Goal: Information Seeking & Learning: Learn about a topic

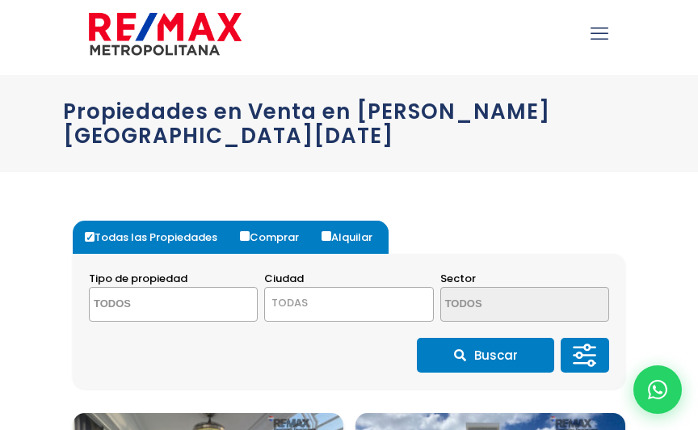
click at [194, 288] on textarea "Search" at bounding box center [158, 305] width 137 height 35
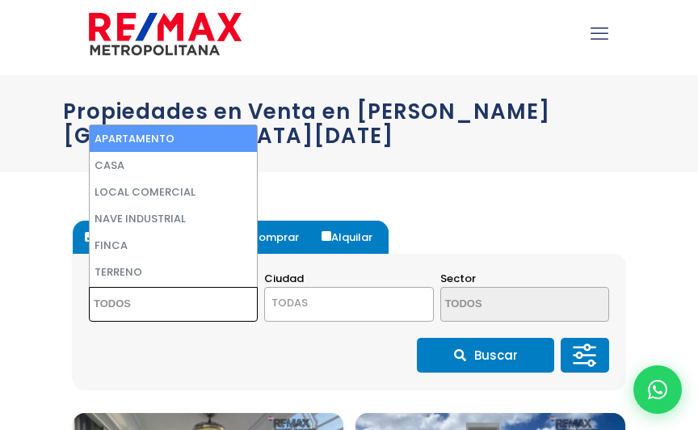
scroll to position [6, 0]
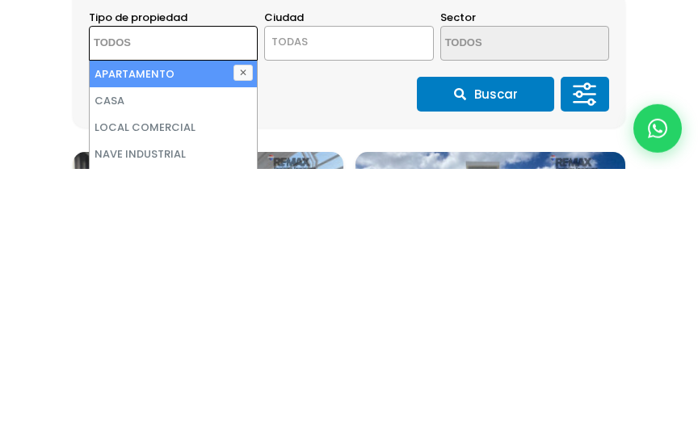
click at [126, 348] on li "CASA" at bounding box center [173, 361] width 167 height 27
select select "house"
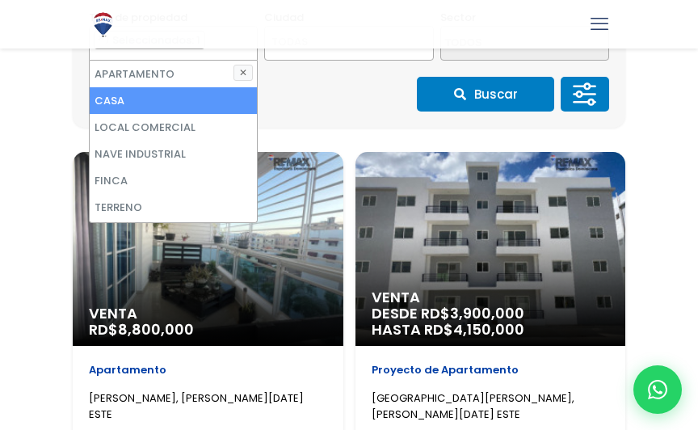
click at [218, 87] on li "CASA" at bounding box center [173, 100] width 167 height 27
select select
click at [521, 77] on button "Buscar" at bounding box center [485, 94] width 137 height 35
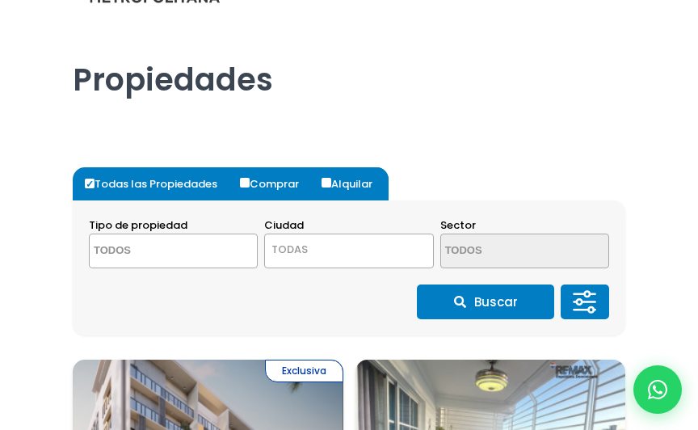
click at [191, 250] on textarea "Search" at bounding box center [158, 251] width 137 height 35
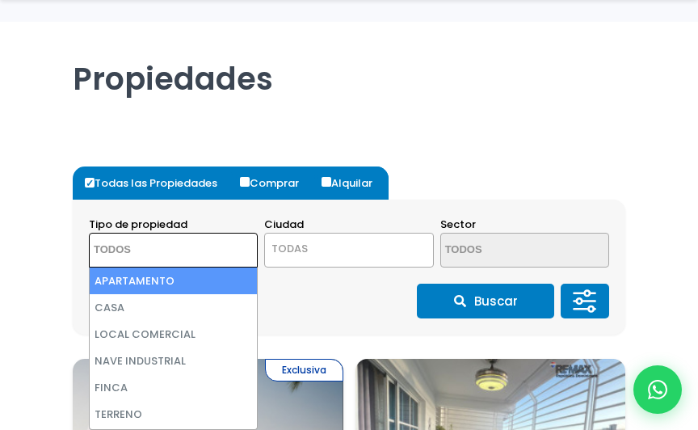
scroll to position [59, 0]
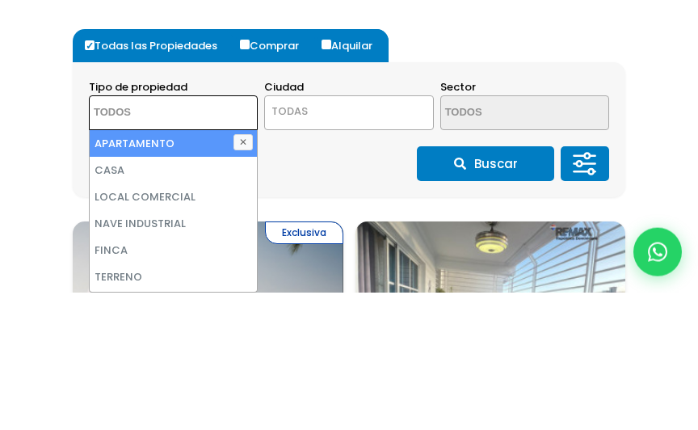
click at [134, 294] on li "CASA" at bounding box center [173, 307] width 167 height 27
select select "house"
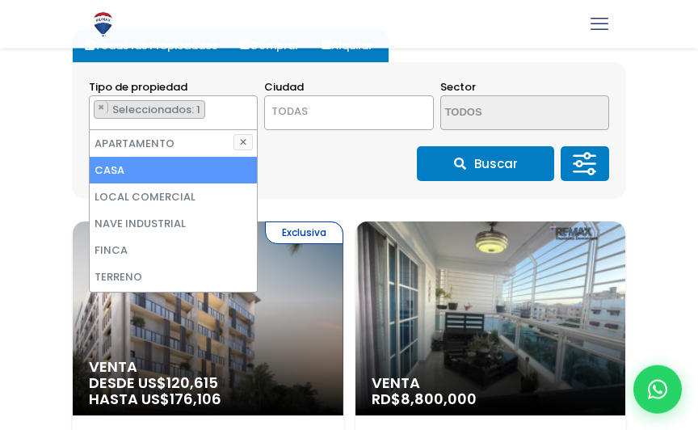
scroll to position [0, 0]
click at [209, 171] on li "CASA" at bounding box center [173, 170] width 167 height 27
click at [202, 174] on li "CASA" at bounding box center [173, 170] width 167 height 27
select select "house"
click at [207, 176] on li "CASA" at bounding box center [173, 170] width 167 height 27
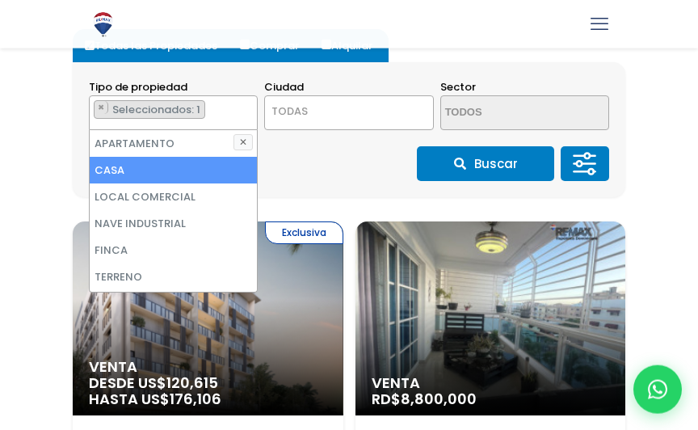
select select
click at [596, 163] on icon at bounding box center [585, 164] width 32 height 48
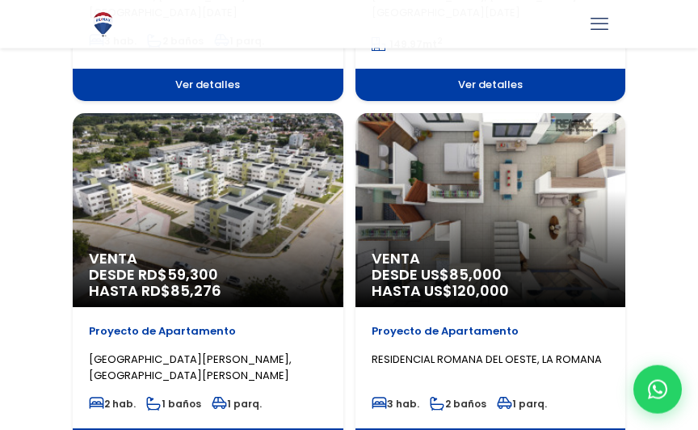
scroll to position [1741, 0]
